Goal: Task Accomplishment & Management: Use online tool/utility

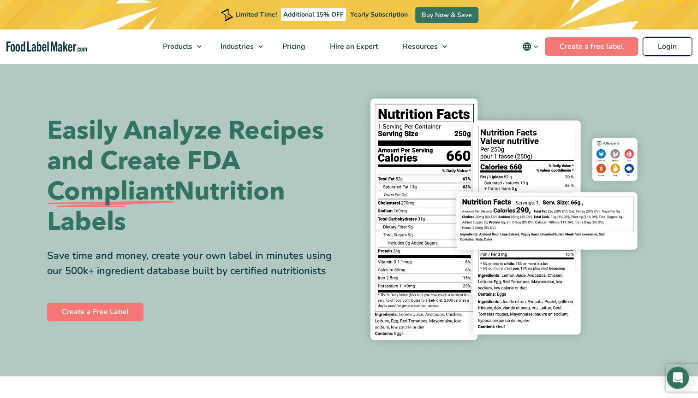
click at [674, 48] on link "Login" at bounding box center [666, 46] width 49 height 18
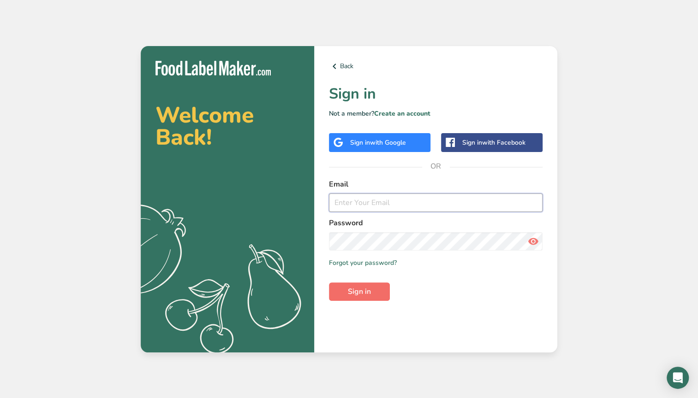
type input "asanchez@chefscapekitchen.com"
click at [363, 291] on span "Sign in" at bounding box center [359, 291] width 23 height 11
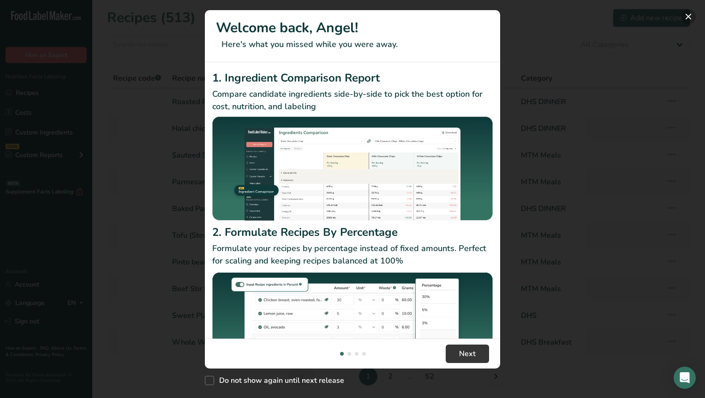
click at [689, 21] on button "New Features" at bounding box center [688, 16] width 15 height 15
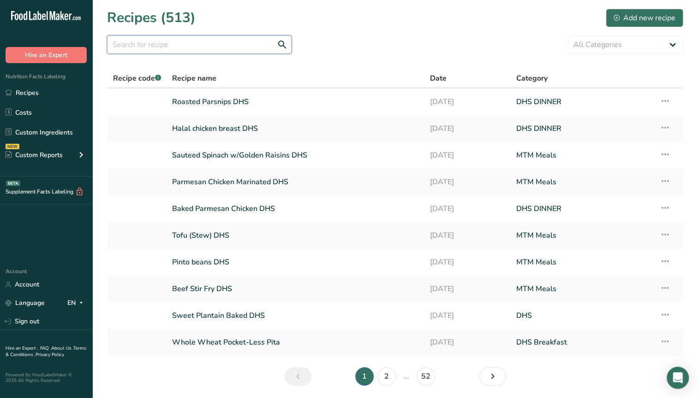
click at [219, 50] on input "text" at bounding box center [199, 45] width 184 height 18
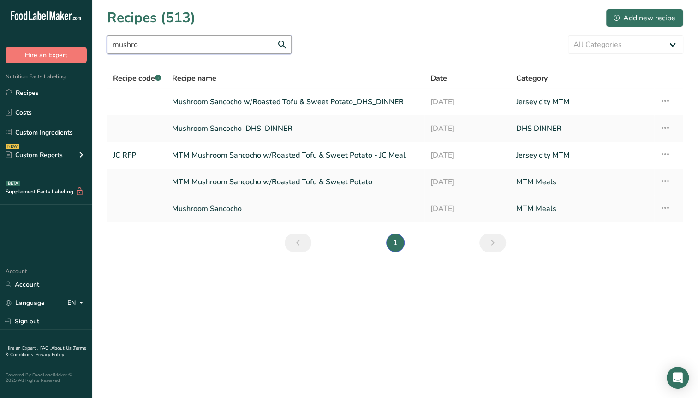
type input "mushro"
click at [237, 206] on link "Mushroom Sancocho" at bounding box center [295, 208] width 247 height 19
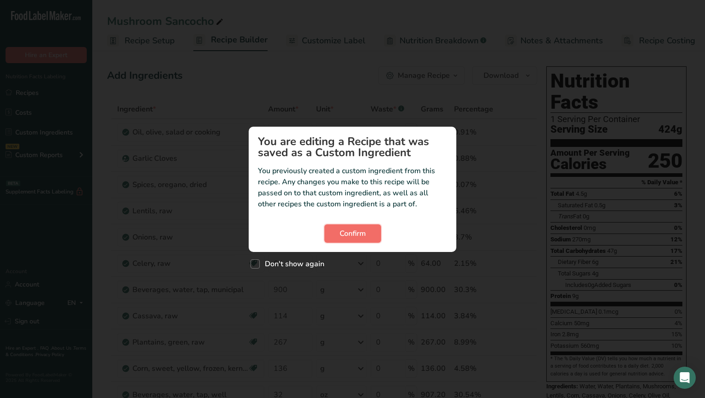
click at [351, 237] on span "Confirm" at bounding box center [352, 233] width 26 height 11
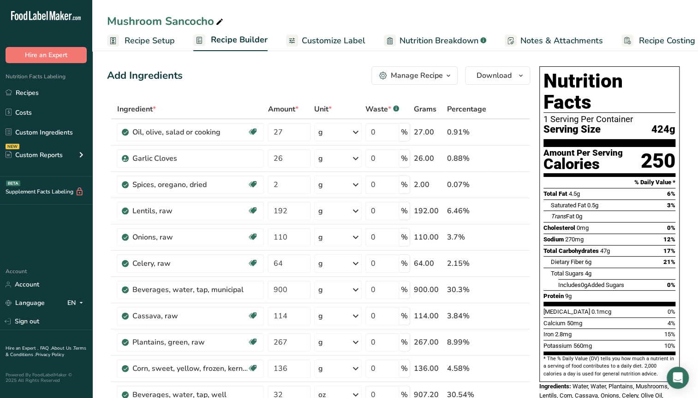
click at [451, 77] on icon "button" at bounding box center [448, 76] width 7 height 12
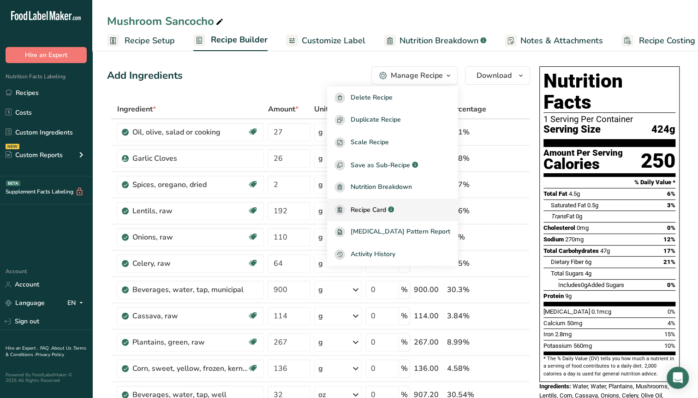
click at [386, 208] on span "Recipe Card" at bounding box center [368, 210] width 36 height 10
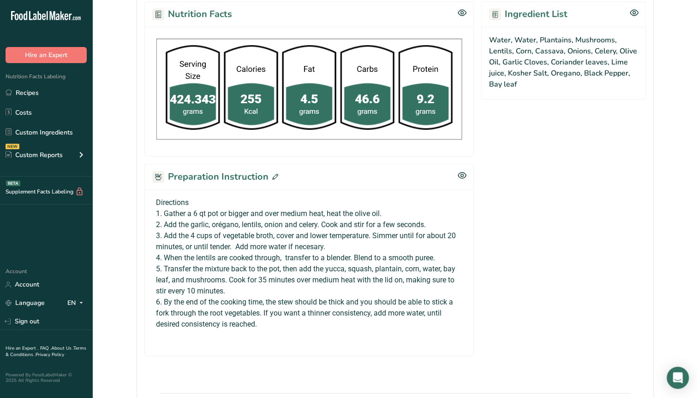
scroll to position [592, 0]
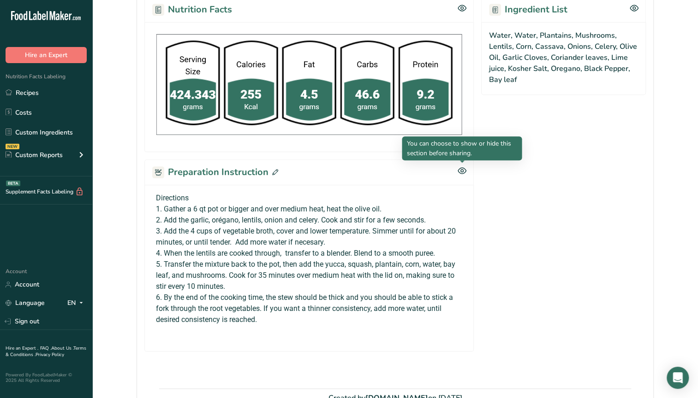
click at [460, 170] on icon at bounding box center [461, 171] width 9 height 8
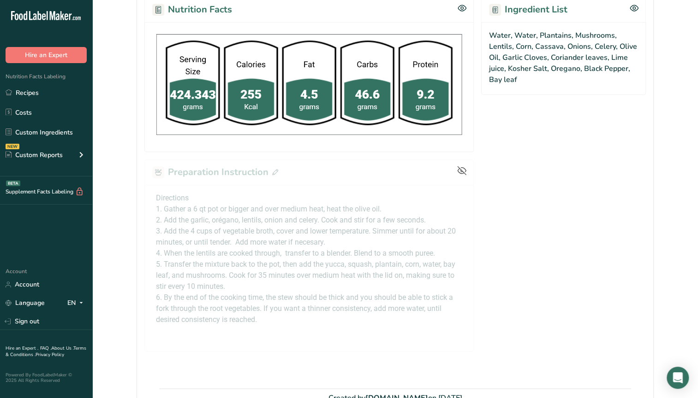
click at [462, 168] on icon at bounding box center [461, 170] width 8 height 8
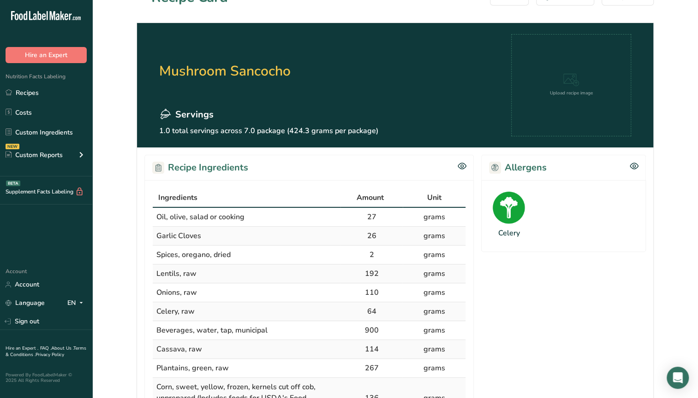
scroll to position [0, 0]
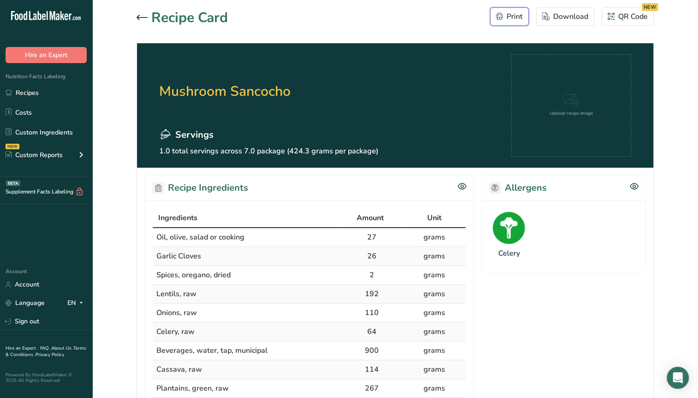
click at [515, 16] on div "Print" at bounding box center [509, 16] width 27 height 11
click at [509, 18] on div "Print" at bounding box center [509, 16] width 27 height 11
